Goal: Transaction & Acquisition: Purchase product/service

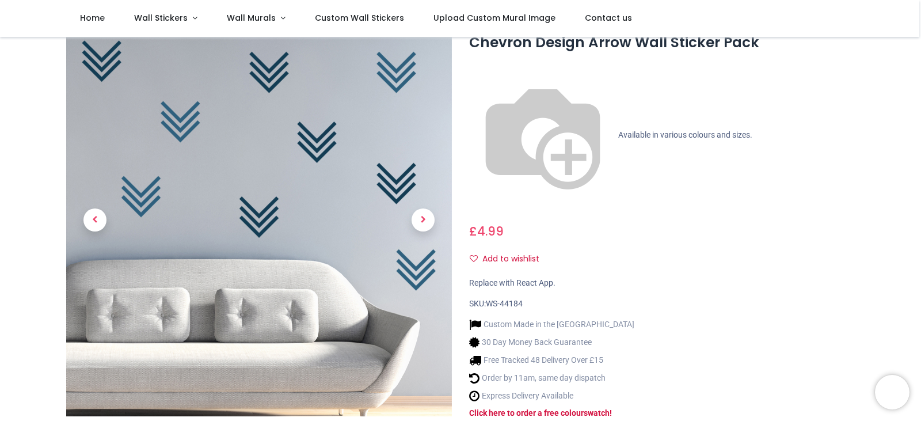
scroll to position [58, 0]
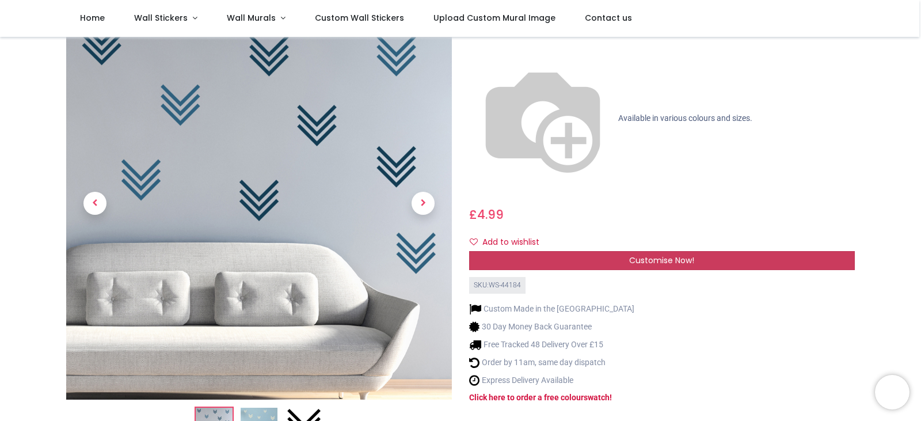
click at [561, 251] on div "Customise Now!" at bounding box center [662, 261] width 386 height 20
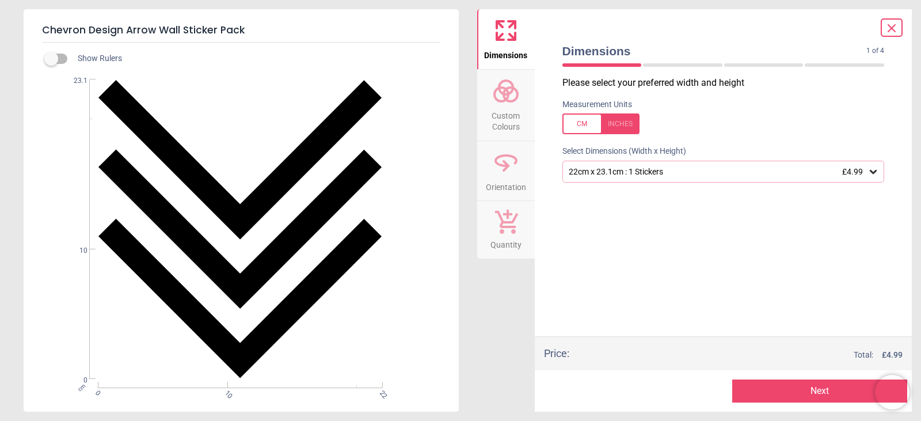
click at [519, 118] on span "Custom Colours" at bounding box center [505, 119] width 55 height 28
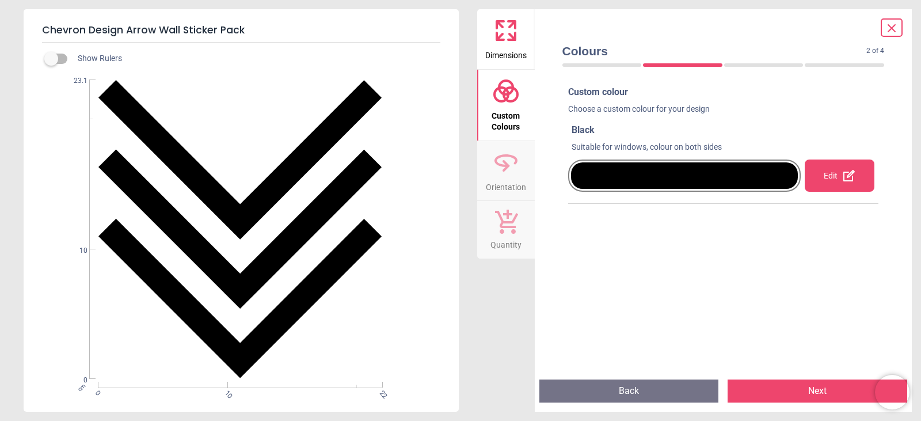
click at [838, 168] on div "Edit" at bounding box center [840, 175] width 70 height 32
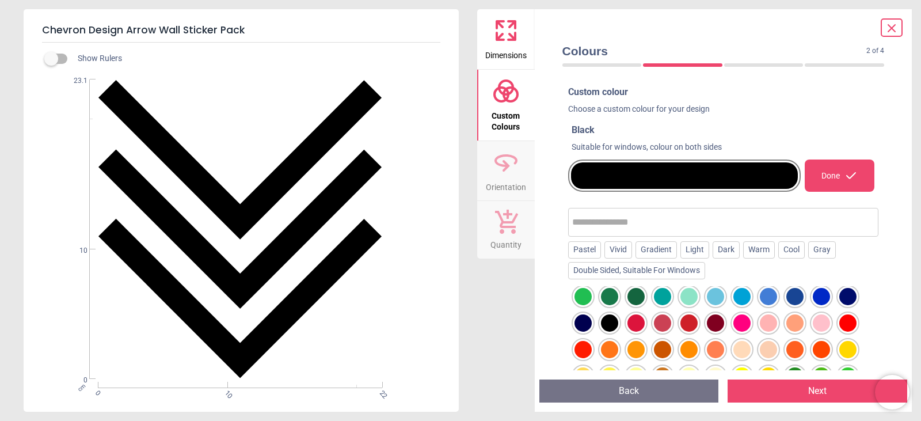
click at [823, 324] on div at bounding box center [821, 322] width 17 height 17
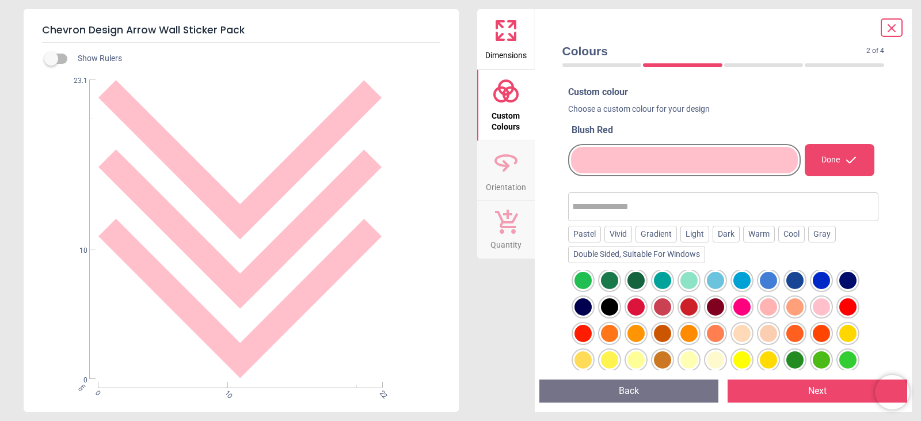
click at [773, 311] on div at bounding box center [768, 306] width 17 height 17
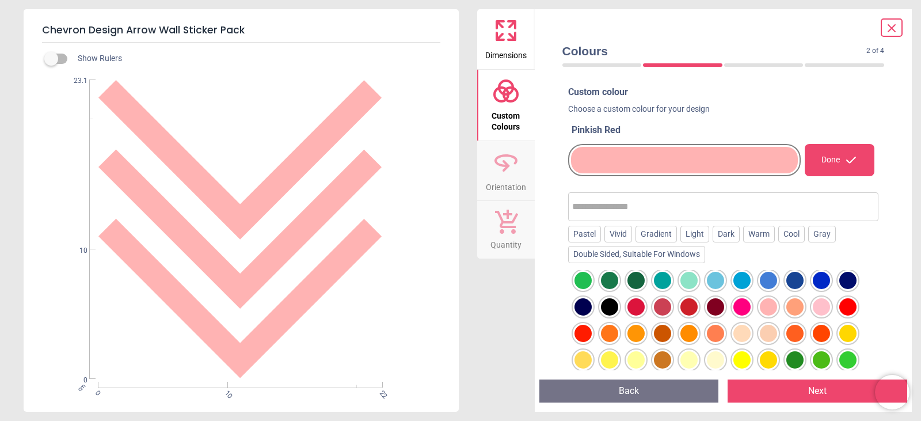
click at [796, 280] on div at bounding box center [794, 280] width 17 height 17
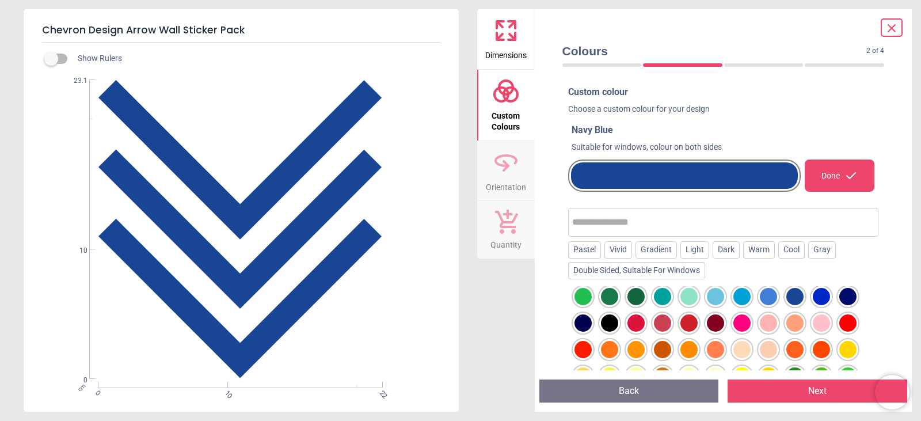
click at [847, 289] on div at bounding box center [847, 296] width 17 height 17
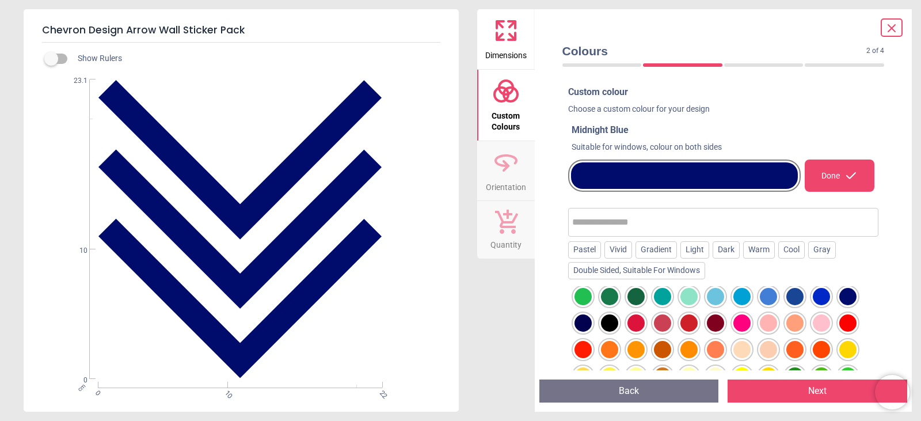
drag, startPoint x: 774, startPoint y: 293, endPoint x: 746, endPoint y: 294, distance: 27.7
click at [769, 293] on div at bounding box center [768, 296] width 17 height 17
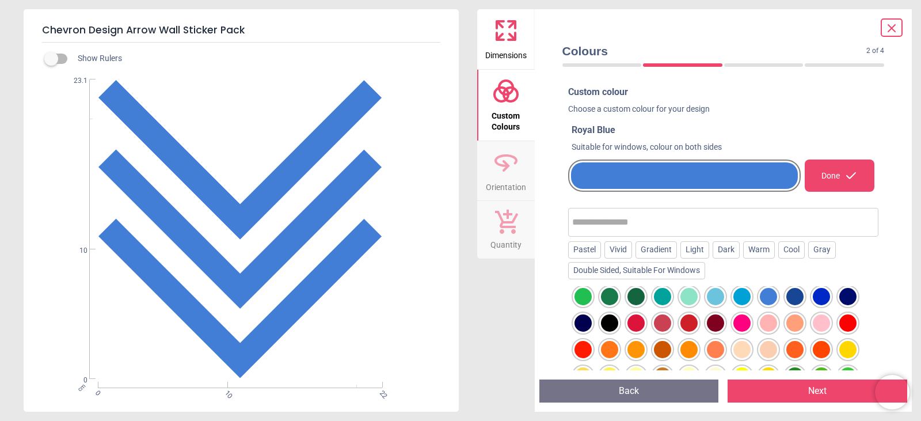
drag, startPoint x: 746, startPoint y: 294, endPoint x: 691, endPoint y: 294, distance: 54.7
click at [742, 294] on div at bounding box center [742, 296] width 17 height 17
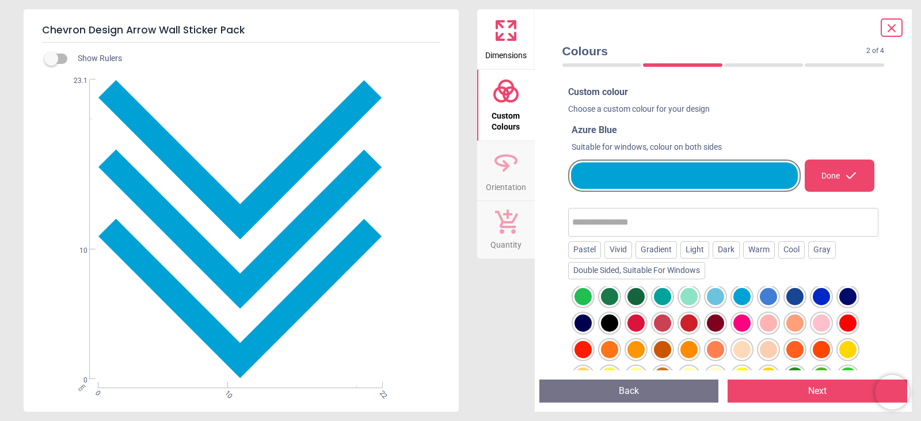
click at [689, 294] on div at bounding box center [689, 296] width 17 height 17
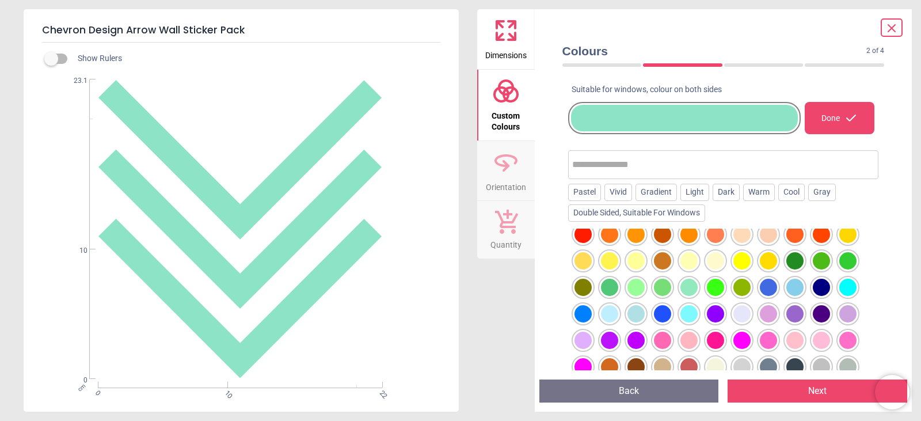
scroll to position [0, 0]
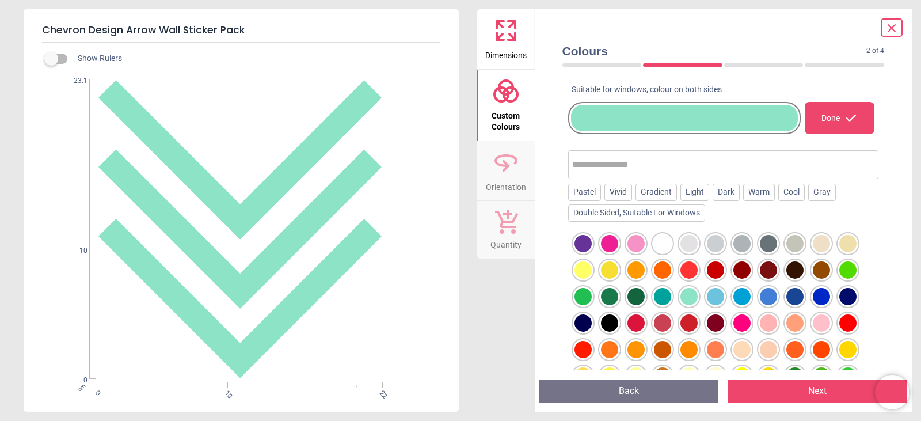
click at [816, 321] on div at bounding box center [821, 322] width 17 height 17
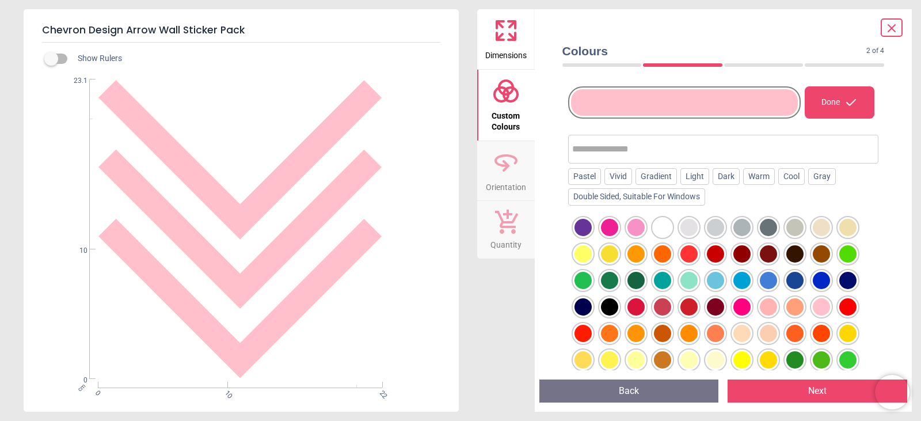
click at [767, 311] on div at bounding box center [768, 306] width 17 height 17
